Goal: Communication & Community: Answer question/provide support

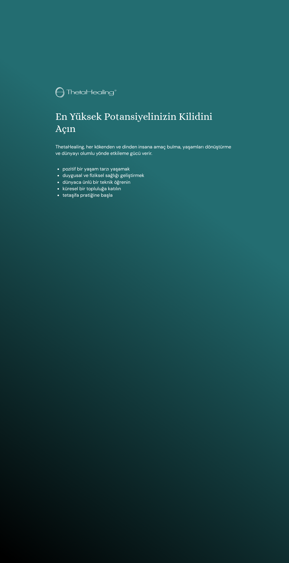
scroll to position [563, 0]
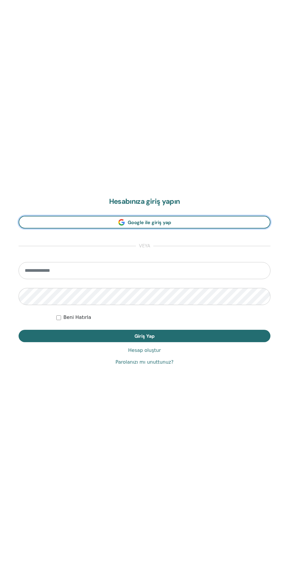
click at [53, 222] on link "Google ile giriş yap" at bounding box center [144, 222] width 251 height 13
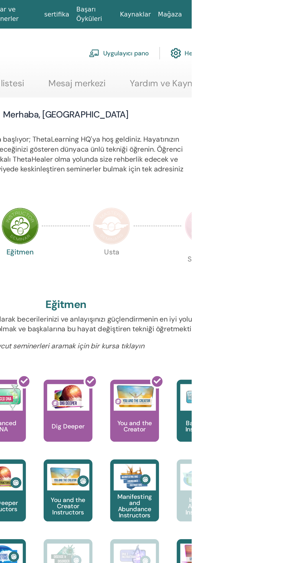
click at [212, 54] on link "Mesaj merkezi" at bounding box center [212, 57] width 38 height 11
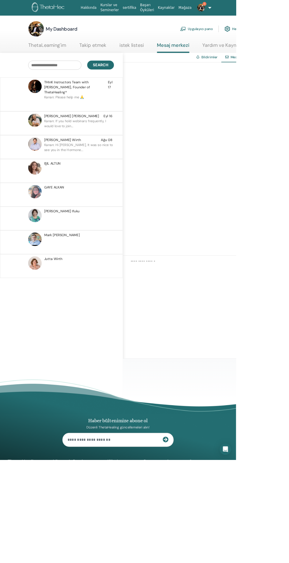
click at [58, 146] on p "Kanan: If you hold webinars frequently, I would love to join..." at bounding box center [96, 154] width 85 height 18
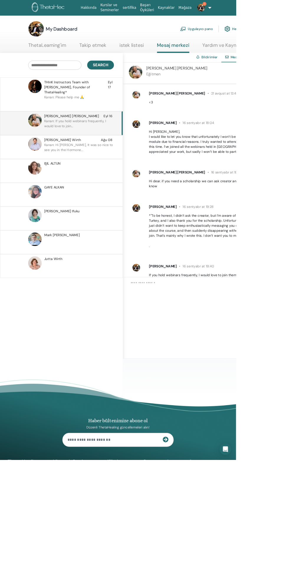
scroll to position [306, 0]
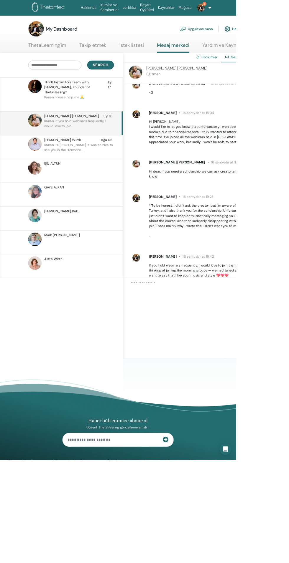
click at [211, 392] on textarea at bounding box center [257, 368] width 194 height 48
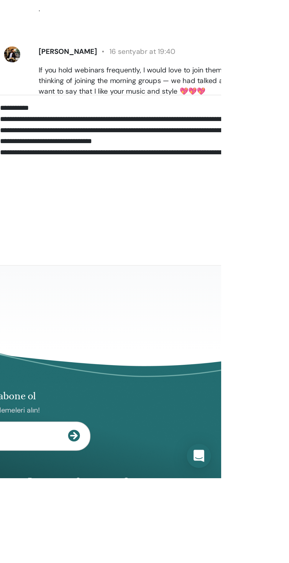
type textarea "**********"
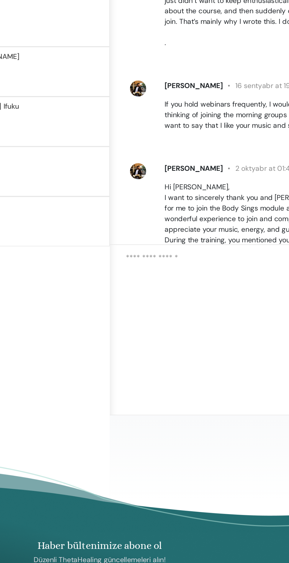
scroll to position [379, 0]
